Goal: Task Accomplishment & Management: Use online tool/utility

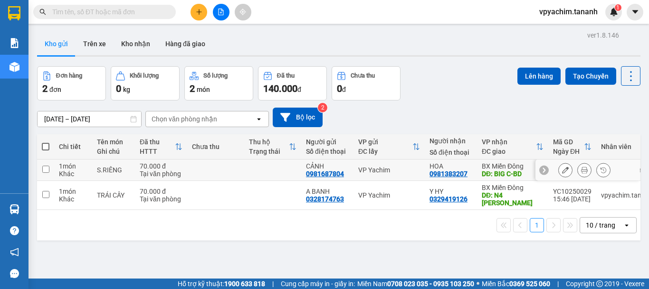
click at [47, 172] on input "checkbox" at bounding box center [45, 168] width 7 height 7
checkbox input "true"
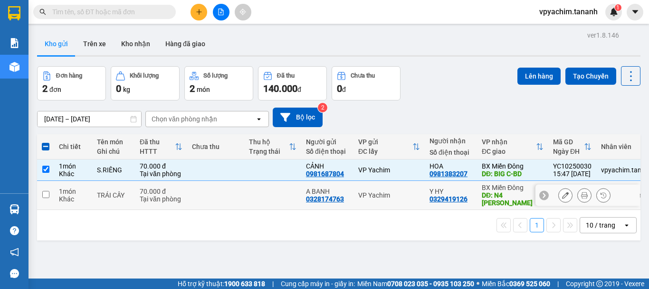
click at [46, 193] on input "checkbox" at bounding box center [45, 194] width 7 height 7
checkbox input "true"
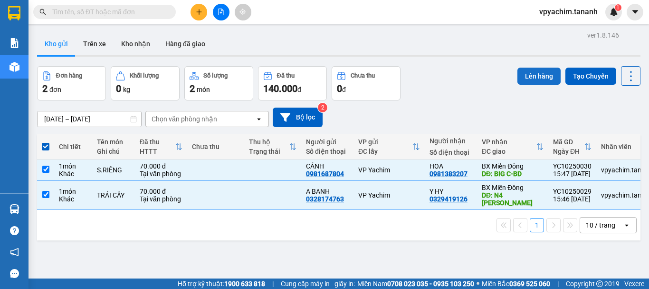
click at [524, 79] on button "Lên hàng" at bounding box center [539, 76] width 43 height 17
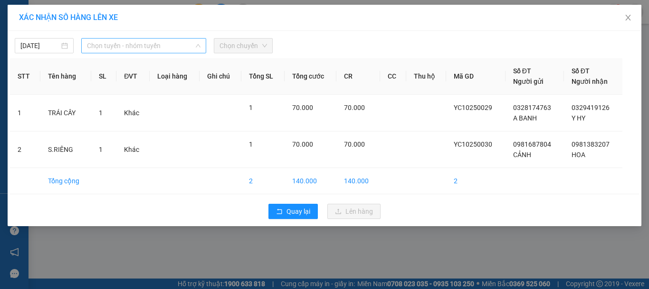
click at [143, 53] on div "Chọn tuyến - nhóm tuyến" at bounding box center [143, 45] width 125 height 15
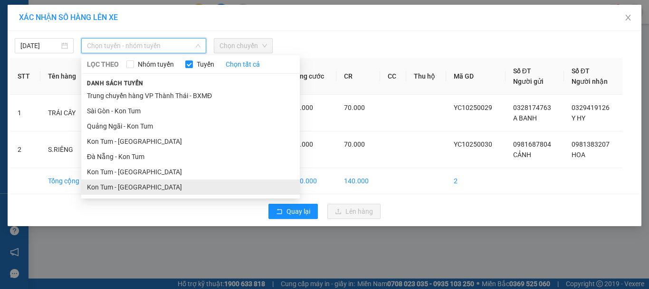
click at [135, 186] on li "Kon Tum - [GEOGRAPHIC_DATA]" at bounding box center [190, 186] width 219 height 15
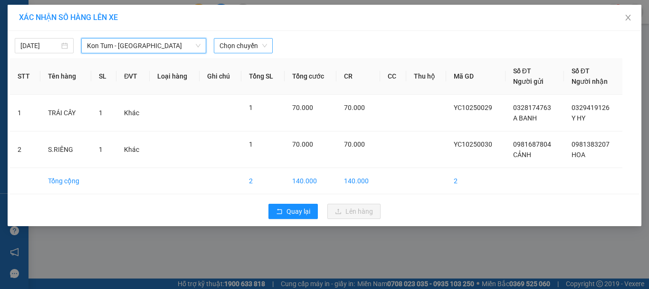
click at [227, 48] on span "Chọn chuyến" at bounding box center [244, 46] width 48 height 14
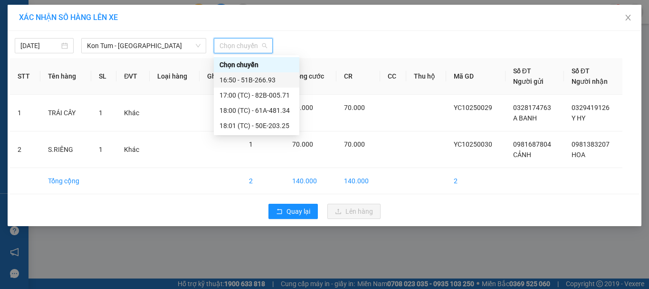
click at [241, 79] on div "16:50 - 51B-266.93" at bounding box center [257, 80] width 74 height 10
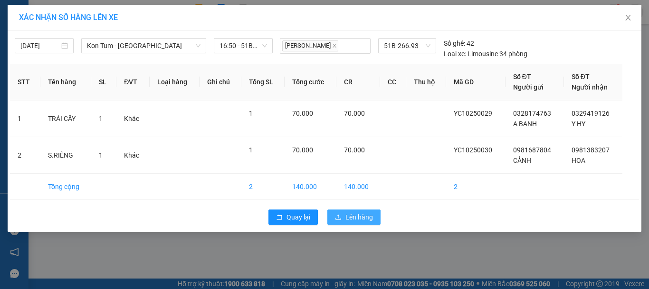
click at [352, 219] on span "Lên hàng" at bounding box center [360, 217] width 28 height 10
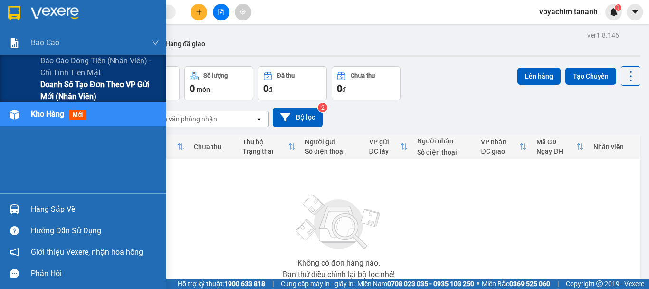
click at [90, 87] on span "Doanh số tạo đơn theo VP gửi mới (nhân viên)" at bounding box center [99, 90] width 119 height 24
